Goal: Task Accomplishment & Management: Complete application form

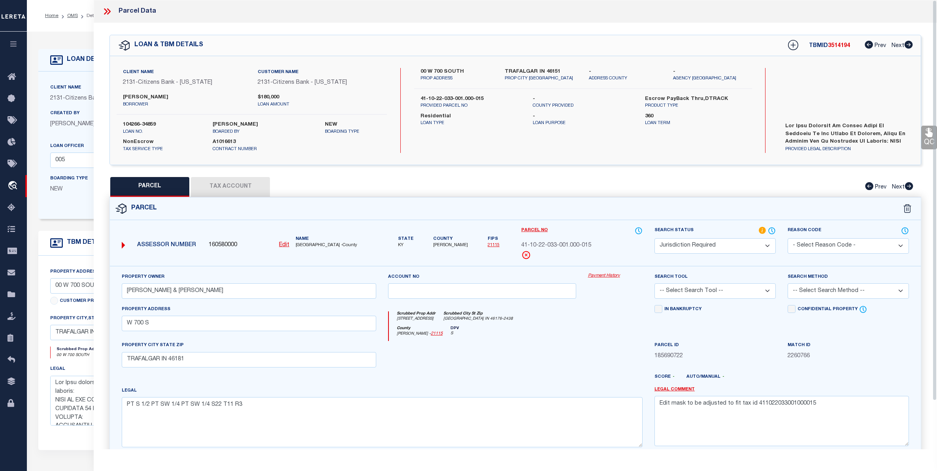
select select "200"
select select "JR"
select select "72256"
select select "4673"
select select "10"
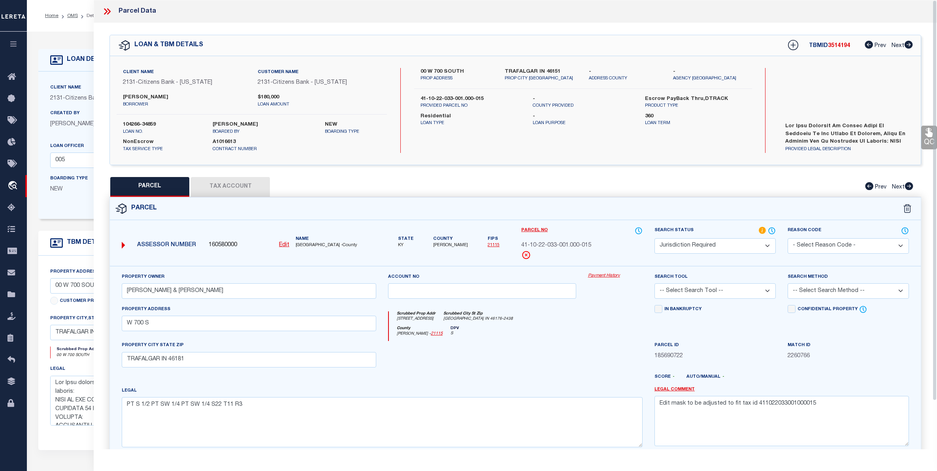
select select "NonEscrow"
click at [72, 15] on link "OMS" at bounding box center [72, 15] width 11 height 5
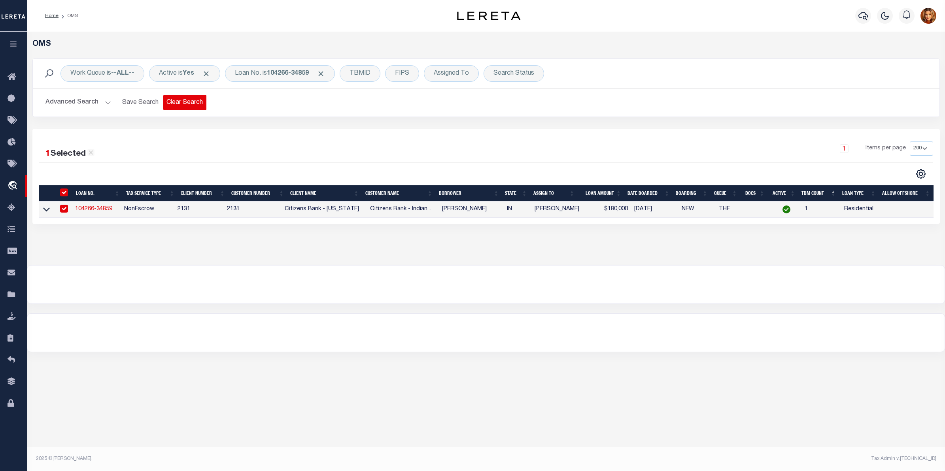
click at [190, 103] on button "Clear Search" at bounding box center [184, 102] width 43 height 15
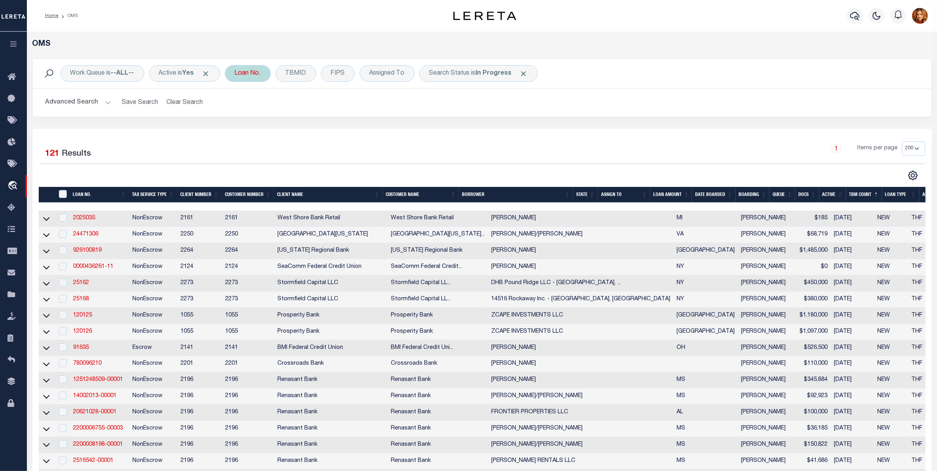
click at [249, 74] on div "Loan No." at bounding box center [248, 73] width 46 height 17
click at [248, 112] on input "text" at bounding box center [293, 112] width 116 height 15
type input "2032001803-00002"
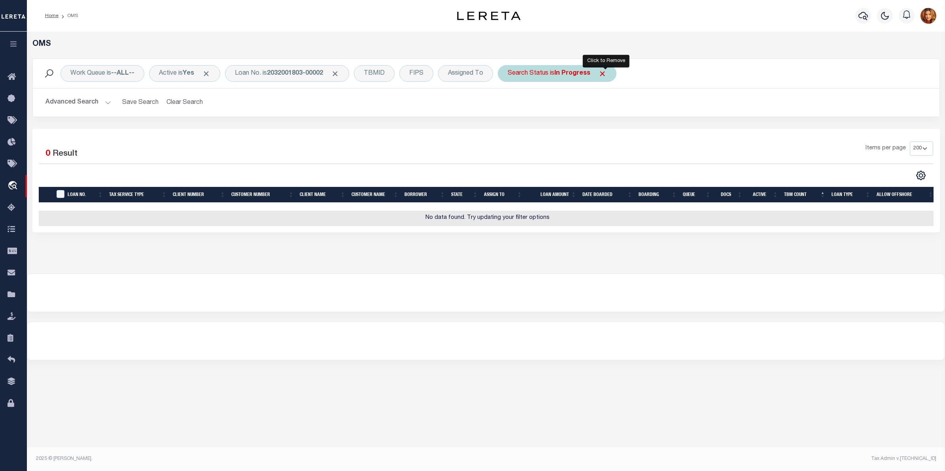
click at [605, 74] on span "Click to Remove" at bounding box center [602, 74] width 8 height 8
click at [190, 98] on button "Clear Search" at bounding box center [184, 102] width 43 height 15
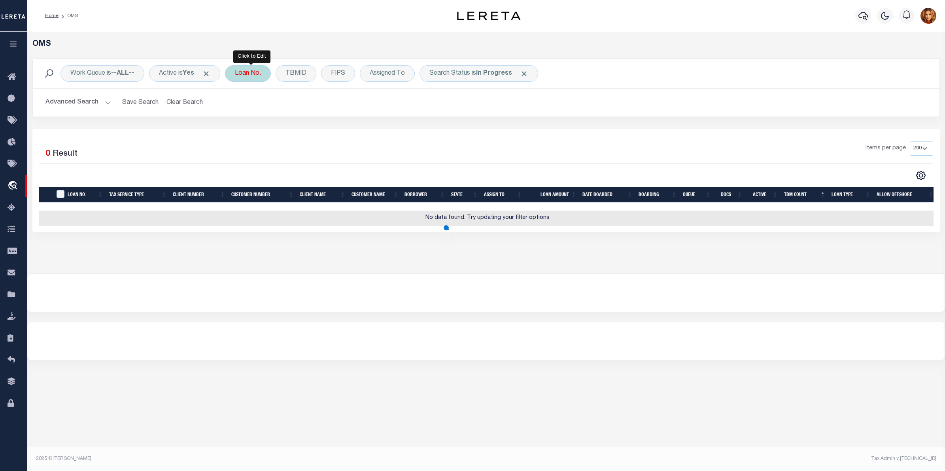
click at [246, 71] on div "Loan No." at bounding box center [248, 73] width 46 height 17
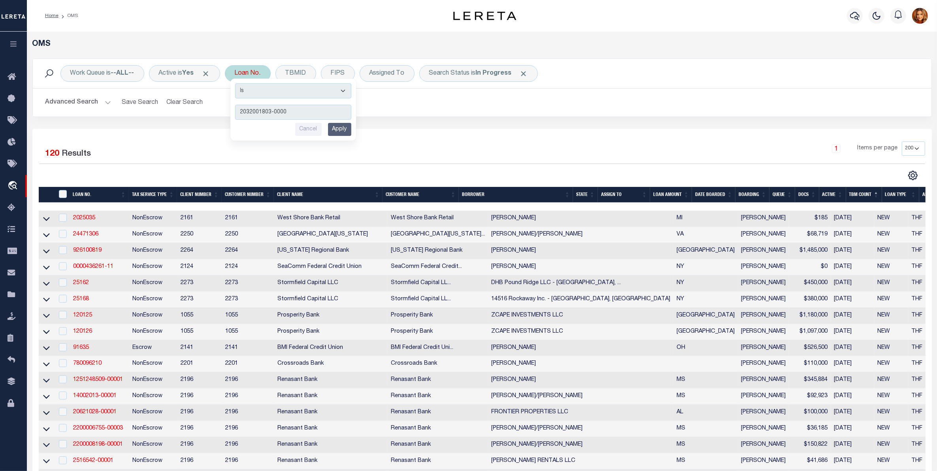
type input "2032001803-00001"
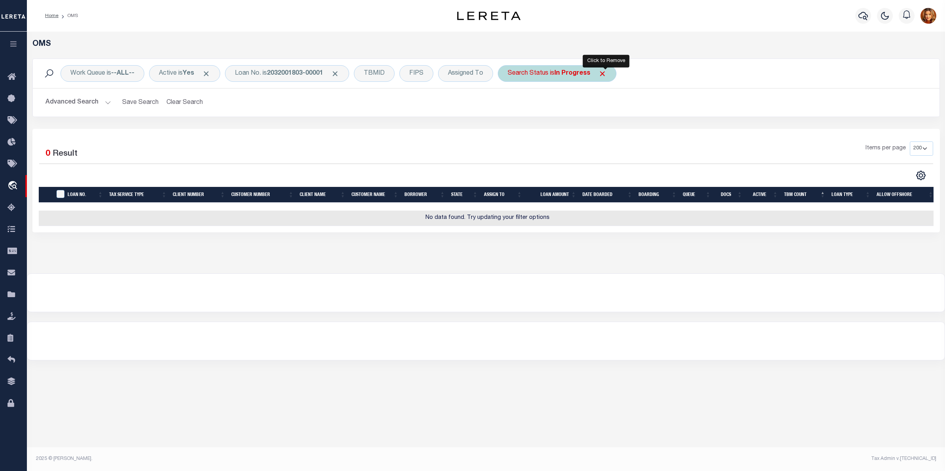
click at [602, 73] on span "Click to Remove" at bounding box center [602, 74] width 8 height 8
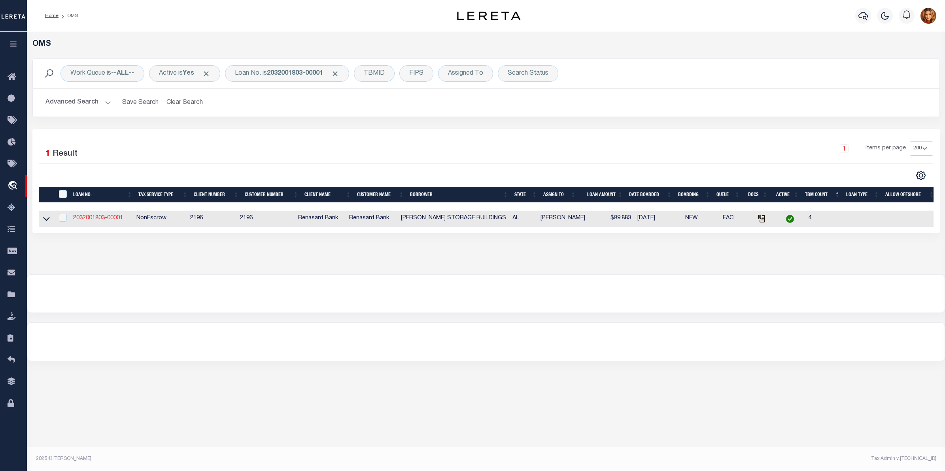
click at [88, 220] on link "2032001803-00001" at bounding box center [98, 218] width 50 height 6
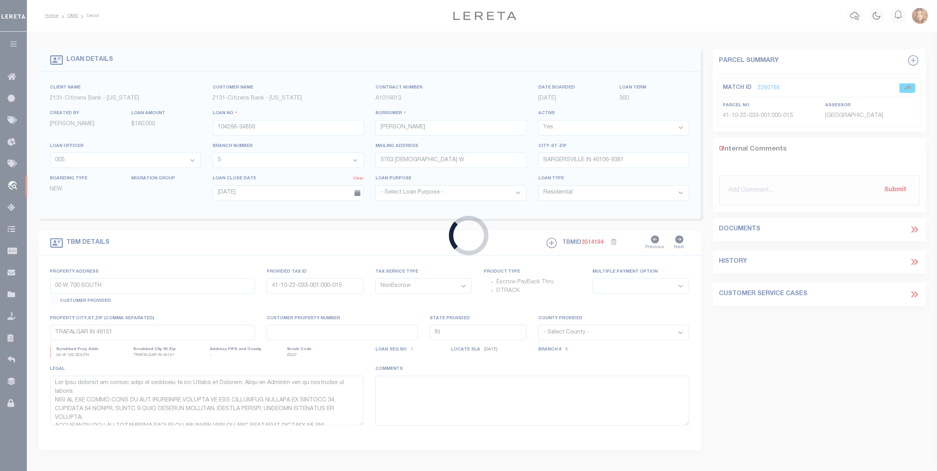
type input "2032001803-00001"
type input "[PERSON_NAME] STORAGE BUILDINGS"
select select
select select "100"
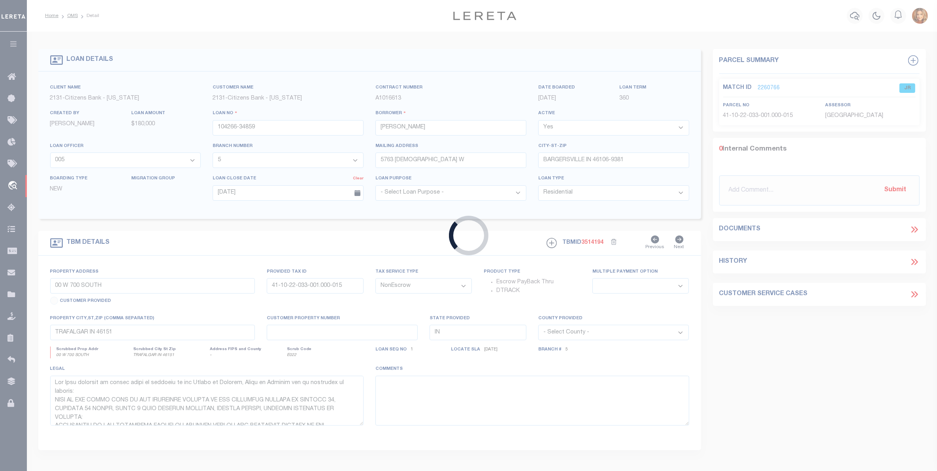
select select
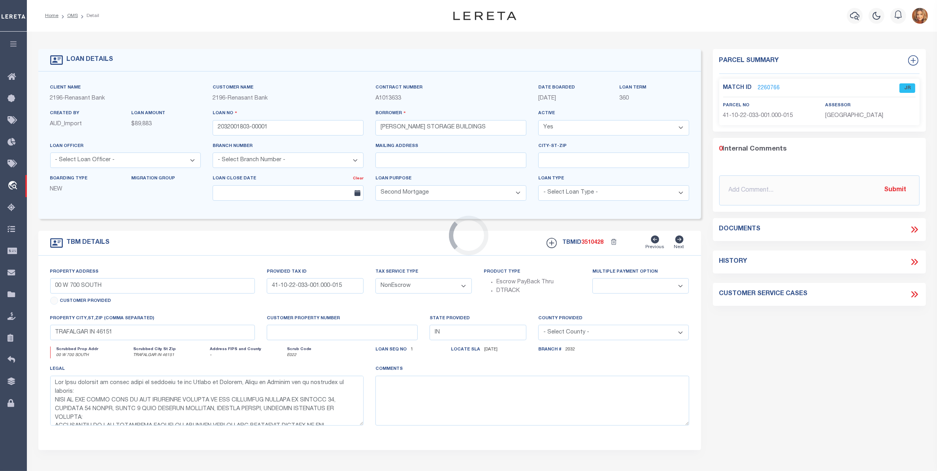
type input "[STREET_ADDRESS]"
select select
type input "[GEOGRAPHIC_DATA] AL 35226"
type input "AL"
select select
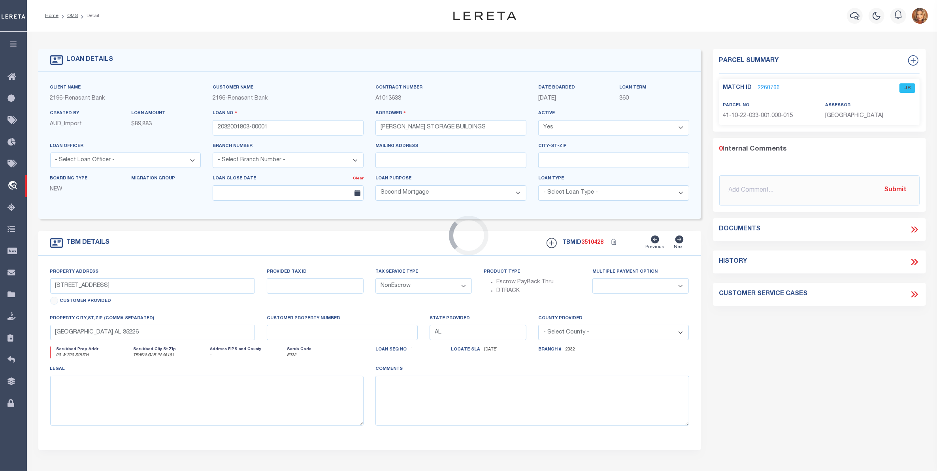
select select "164191"
select select "5166"
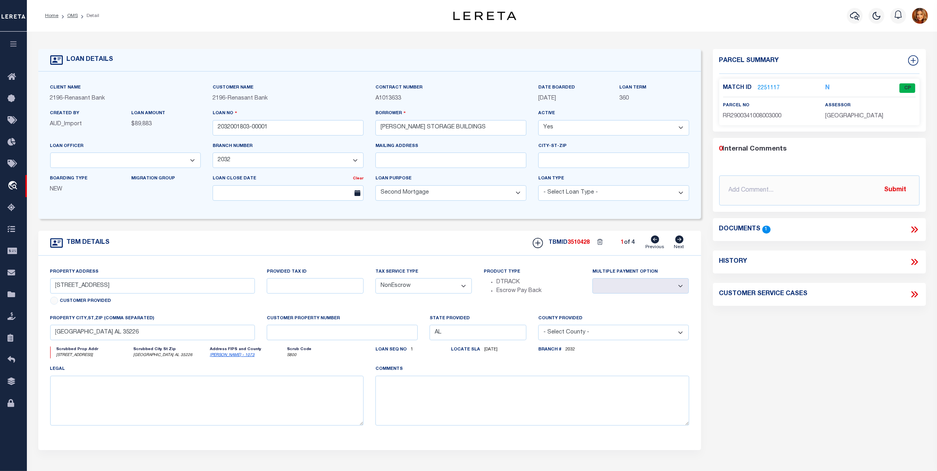
click at [679, 241] on icon at bounding box center [679, 240] width 8 height 8
type input "[STREET_ADDRESS]"
select select
type input "BRIGHTON AL 35020"
select select
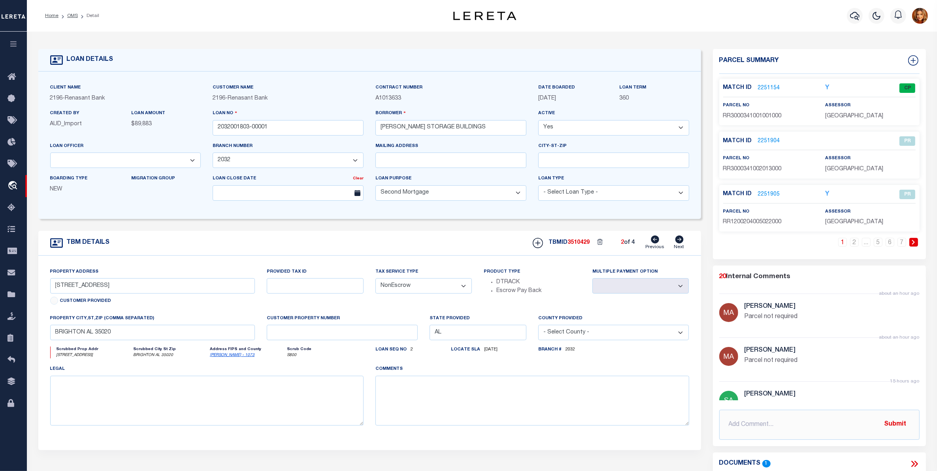
click at [679, 241] on icon at bounding box center [679, 240] width 8 height 8
type input "4422 BESSEMER SUPER HWY"
select select
